Goal: Task Accomplishment & Management: Use online tool/utility

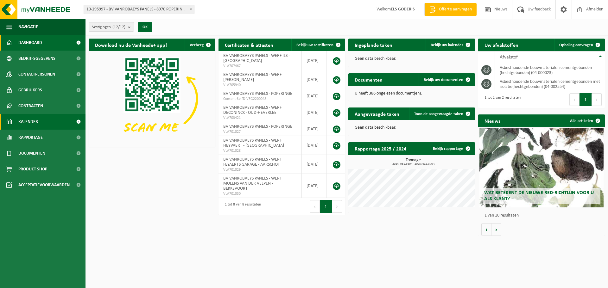
click at [27, 120] on span "Kalender" at bounding box center [28, 122] width 20 height 16
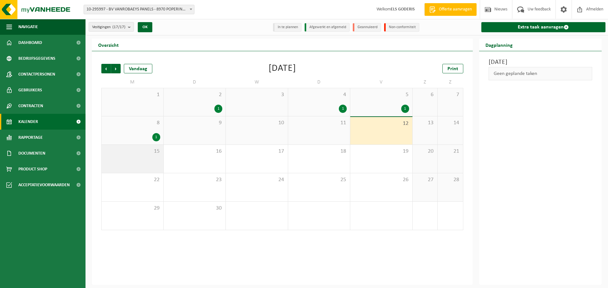
click at [161, 159] on div "15" at bounding box center [133, 159] width 62 height 28
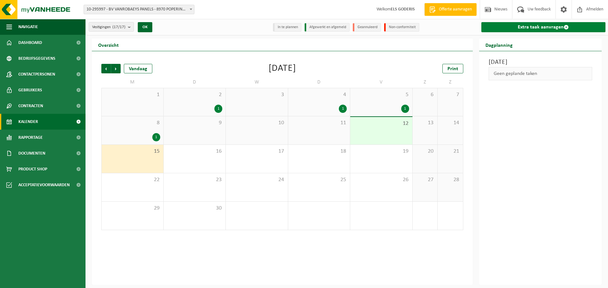
click at [520, 28] on link "Extra taak aanvragen" at bounding box center [543, 27] width 124 height 10
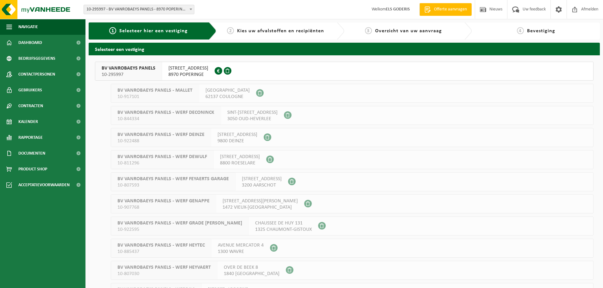
click at [114, 73] on span "10-295997" at bounding box center [129, 75] width 54 height 6
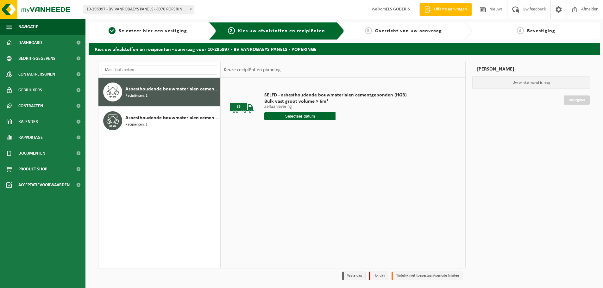
click at [157, 88] on span "Asbesthoudende bouwmaterialen cementgebonden (hechtgebonden)" at bounding box center [171, 89] width 93 height 8
click at [294, 119] on input "text" at bounding box center [299, 116] width 71 height 8
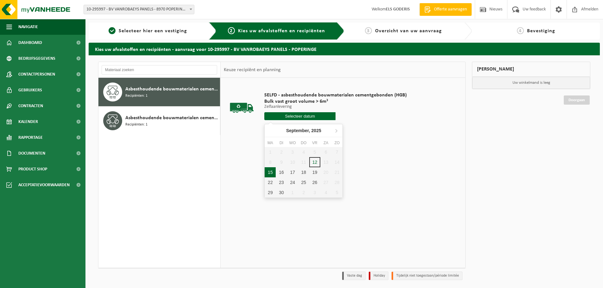
click at [272, 172] on div "15" at bounding box center [270, 172] width 11 height 10
type input "Van 2025-09-15"
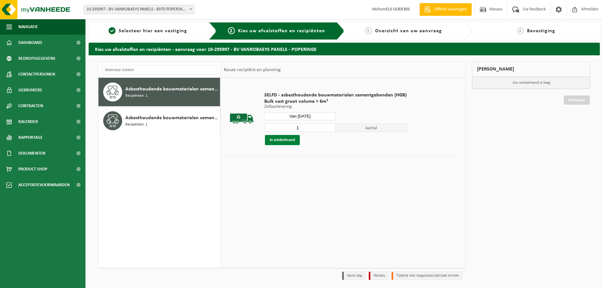
click at [289, 139] on button "In winkelmand" at bounding box center [282, 140] width 35 height 10
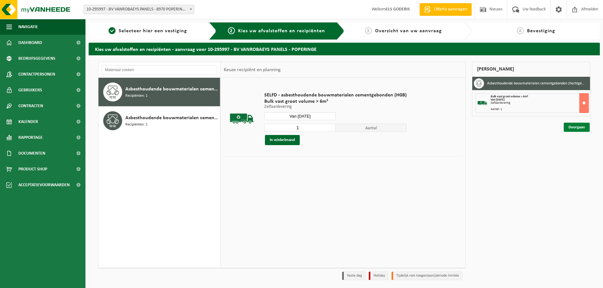
click at [581, 126] on link "Doorgaan" at bounding box center [577, 127] width 26 height 9
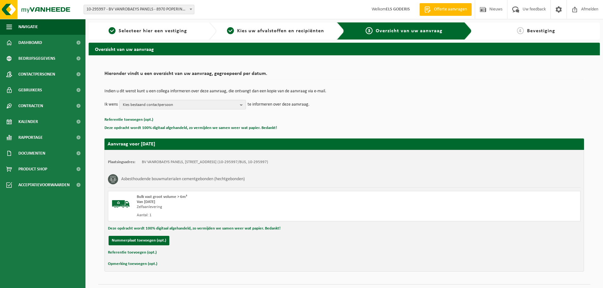
click at [137, 253] on button "Referentie toevoegen (opt.)" at bounding box center [132, 253] width 49 height 8
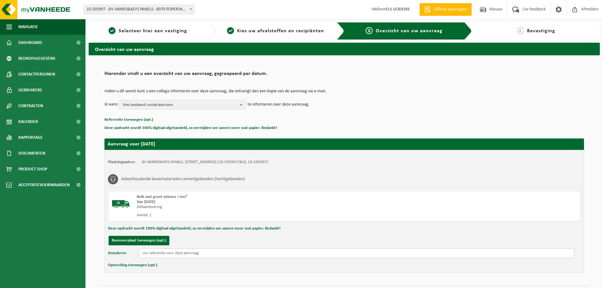
click at [160, 256] on input "text" at bounding box center [356, 253] width 435 height 9
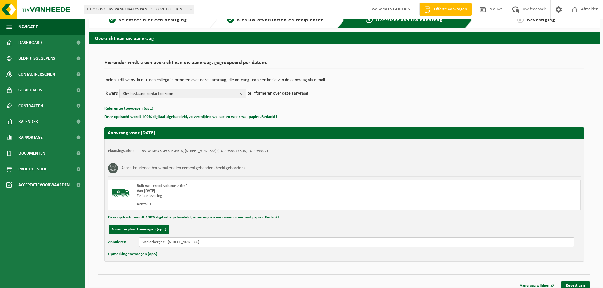
scroll to position [17, 0]
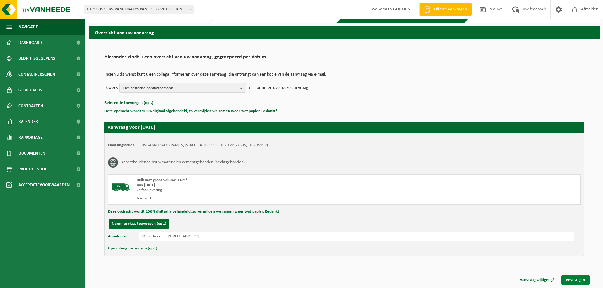
type input "Vanlerberghe - Albertstraat 86 A - 8980 Zonnebeke"
click at [573, 283] on link "Bevestigen" at bounding box center [575, 280] width 28 height 9
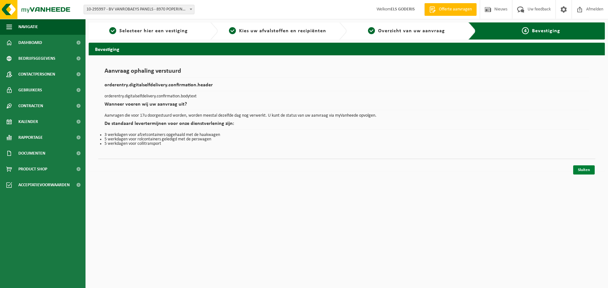
click at [583, 172] on link "Sluiten" at bounding box center [584, 170] width 22 height 9
